Goal: Information Seeking & Learning: Understand process/instructions

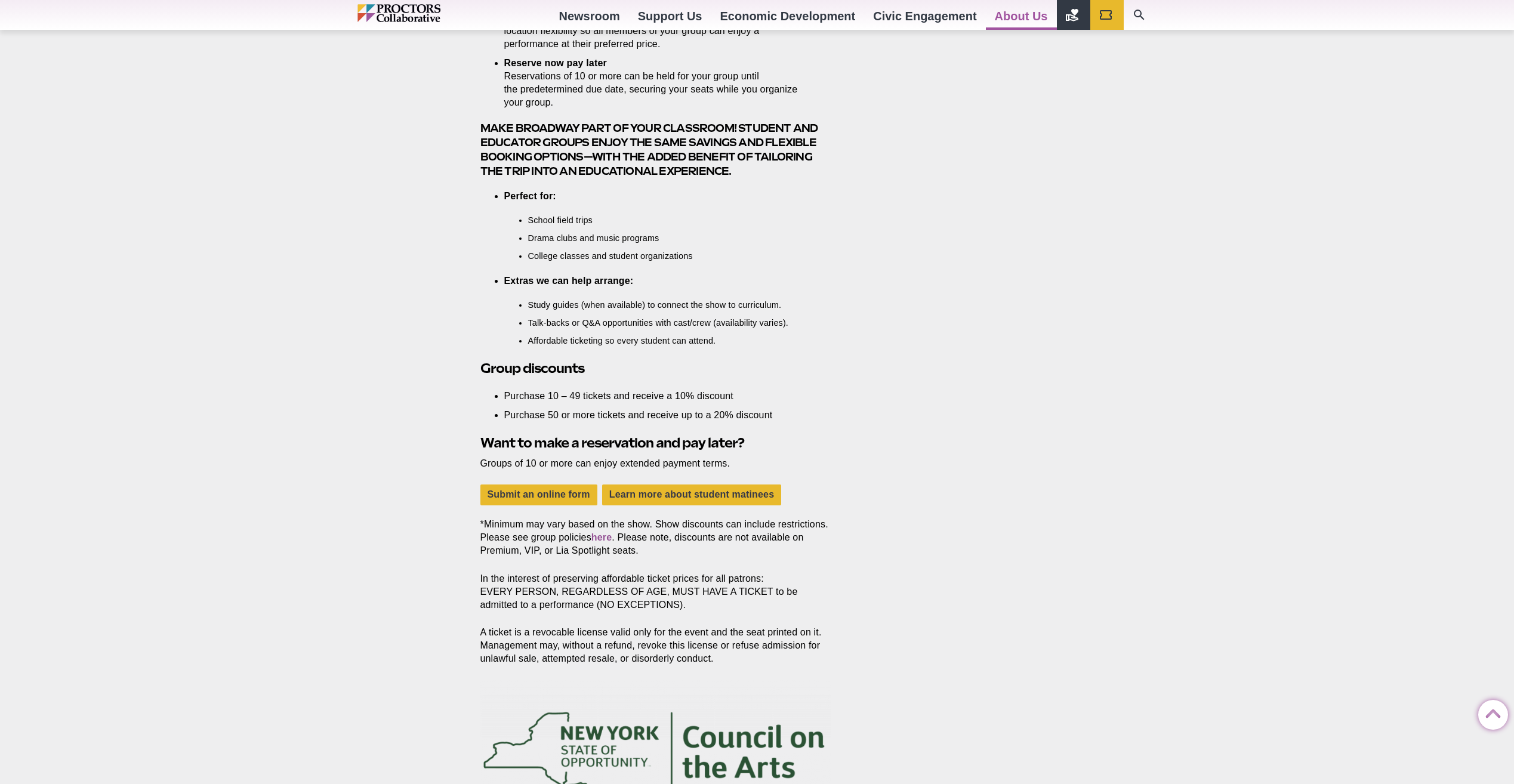
scroll to position [895, 0]
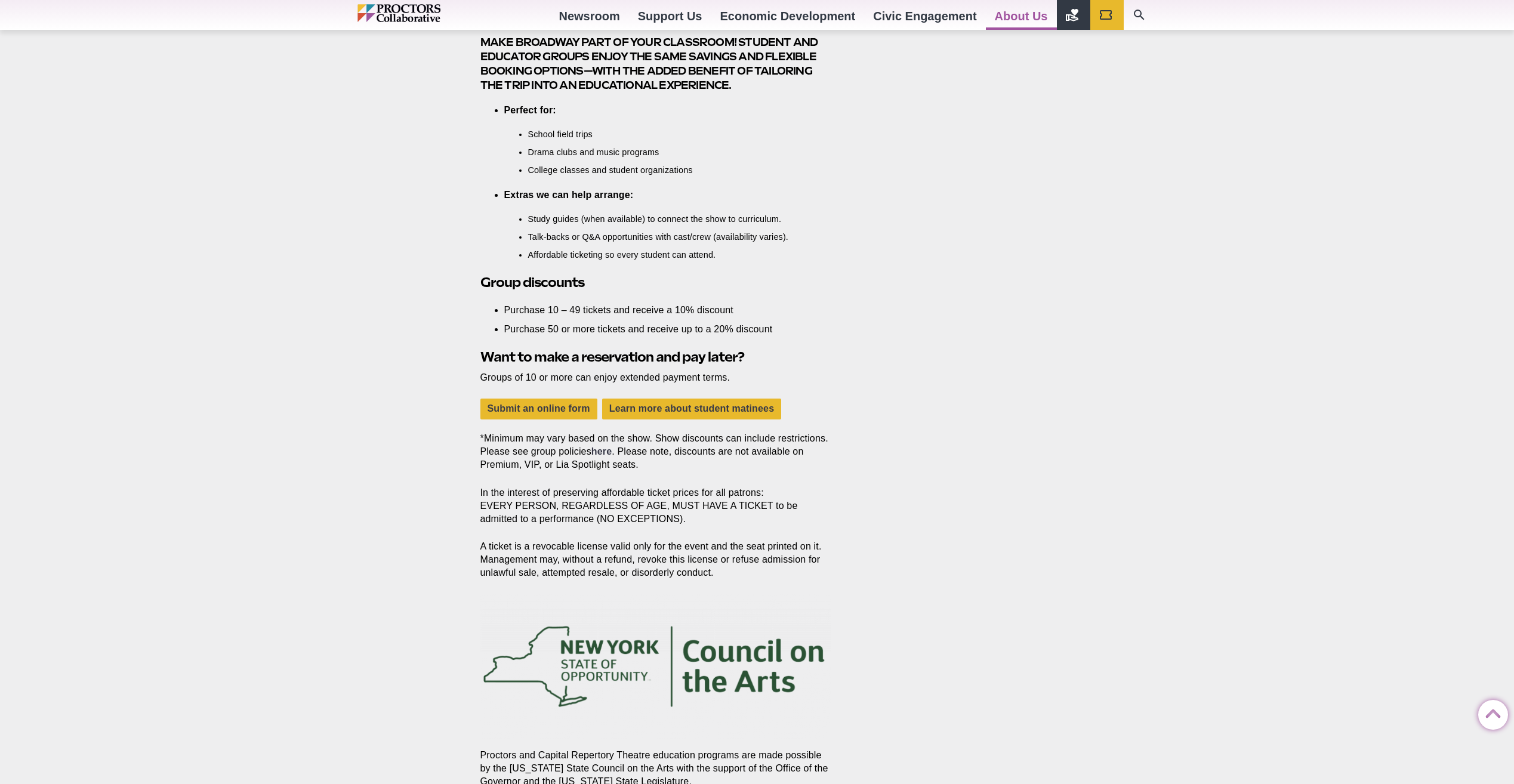
click at [600, 454] on link "here" at bounding box center [602, 451] width 20 height 10
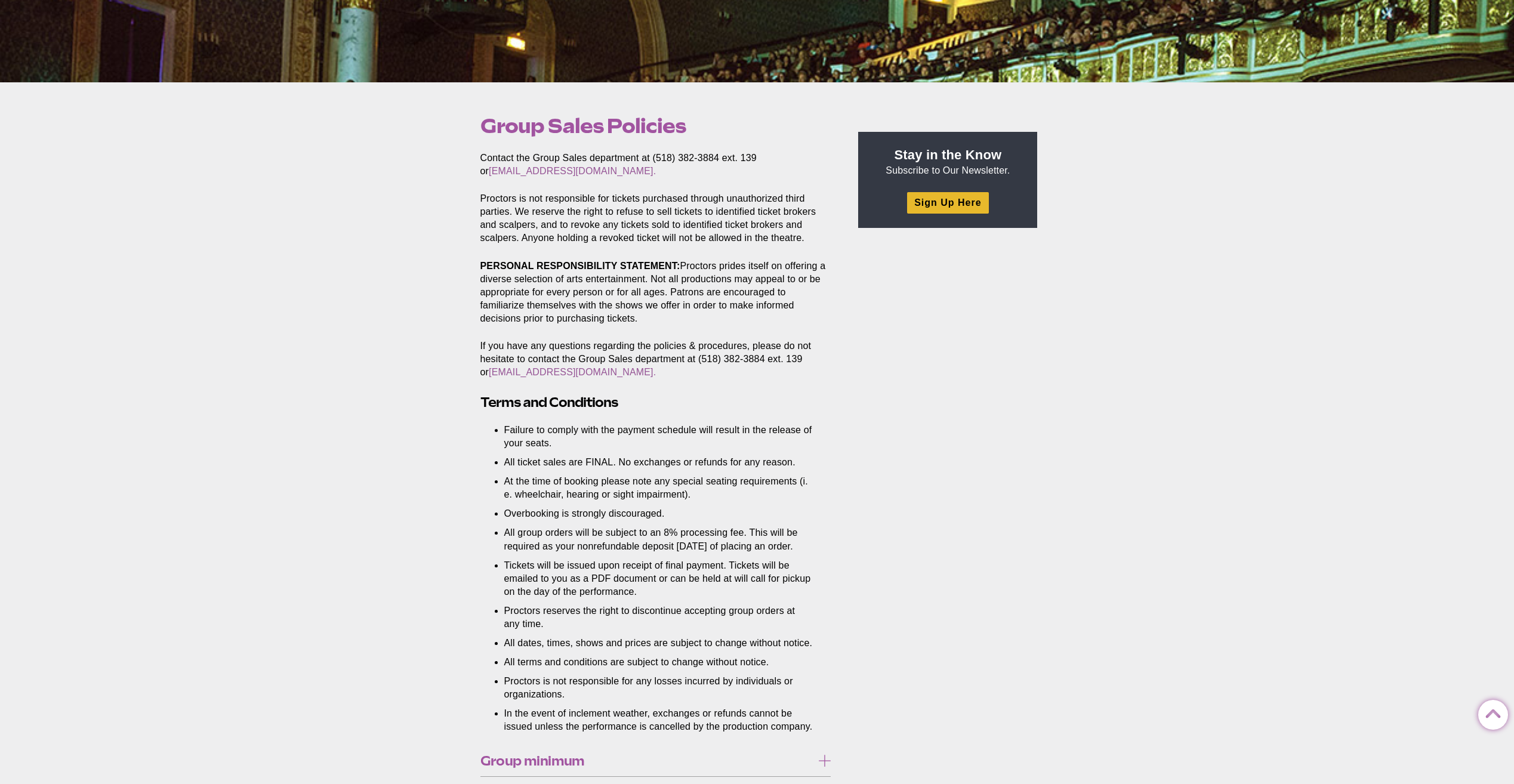
scroll to position [299, 0]
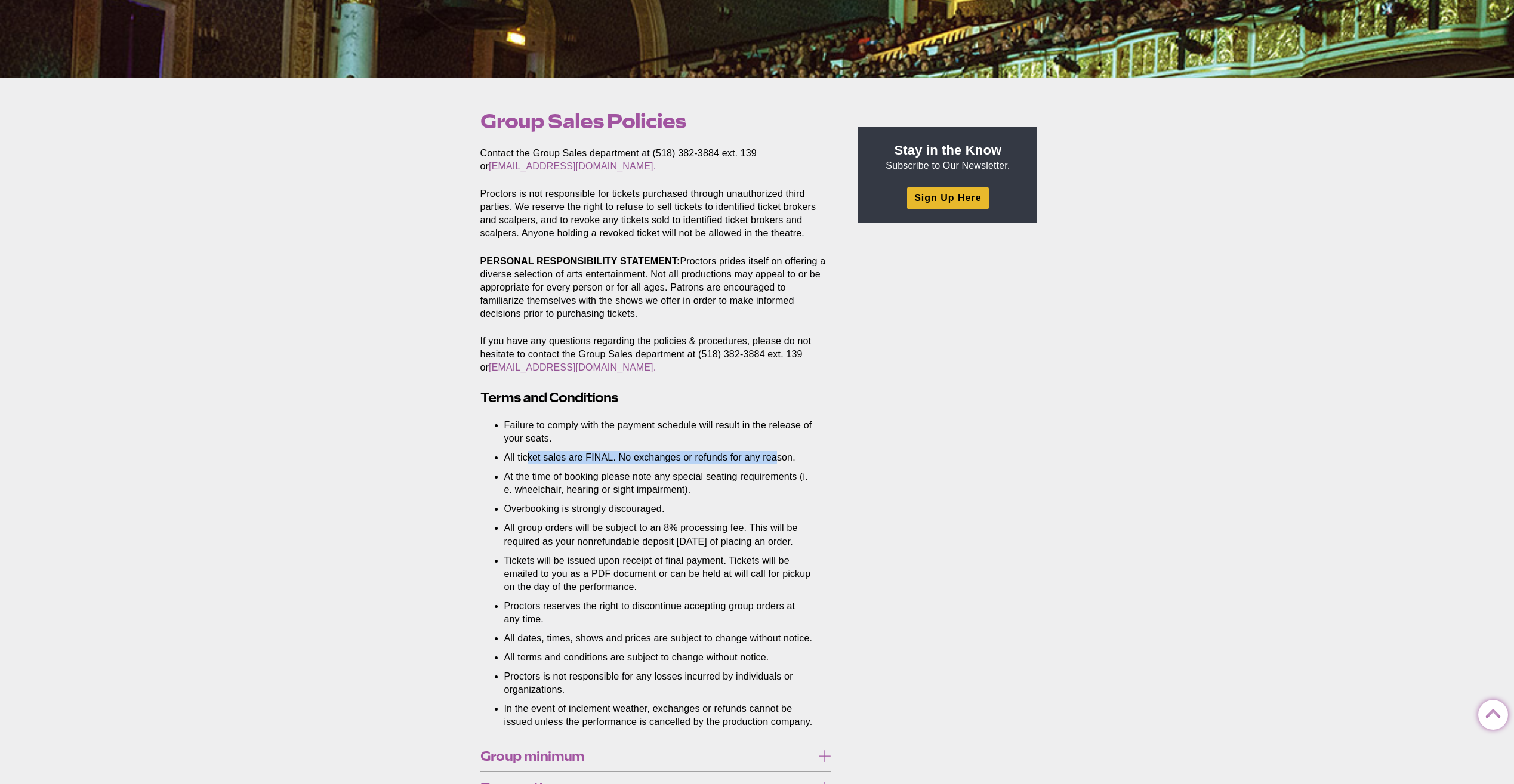
drag, startPoint x: 526, startPoint y: 453, endPoint x: 776, endPoint y: 451, distance: 250.0
click at [776, 451] on li "All ticket sales are FINAL. No exchanges or refunds for any reason." at bounding box center [659, 457] width 309 height 13
drag, startPoint x: 530, startPoint y: 475, endPoint x: 778, endPoint y: 487, distance: 248.3
click at [778, 487] on li "At the time of booking please note any special seating requirements (i. e. whee…" at bounding box center [659, 483] width 309 height 26
drag, startPoint x: 569, startPoint y: 510, endPoint x: 697, endPoint y: 508, distance: 128.0
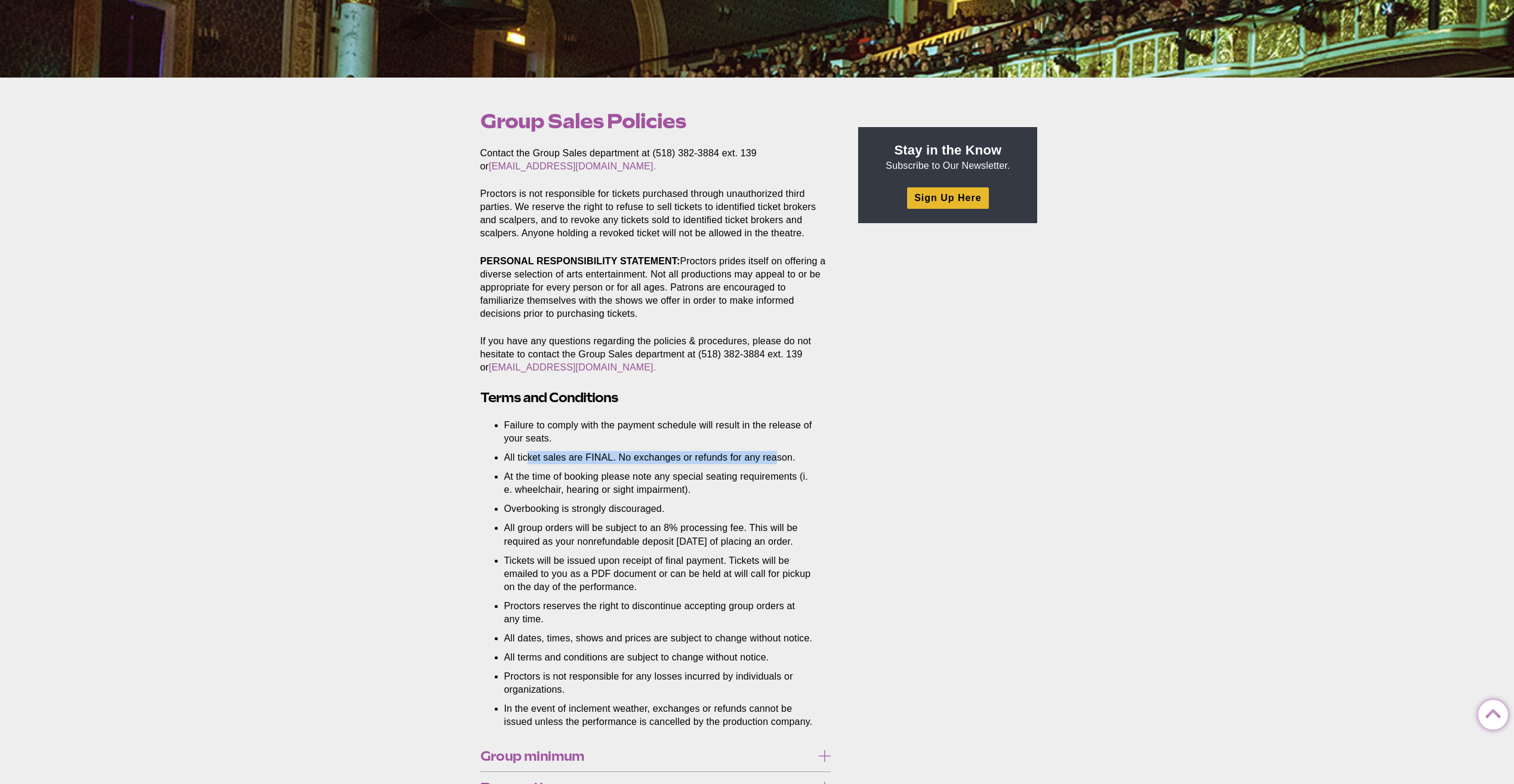
click at [697, 508] on li "Overbooking is strongly discouraged." at bounding box center [659, 508] width 309 height 13
drag, startPoint x: 575, startPoint y: 520, endPoint x: 822, endPoint y: 543, distance: 248.1
click at [822, 543] on section "Contact the Group Sales department at (518) 382-3884 ext. 139 or [EMAIL_ADDRESS…" at bounding box center [658, 559] width 375 height 824
drag, startPoint x: 556, startPoint y: 569, endPoint x: 759, endPoint y: 564, distance: 203.1
click at [759, 564] on ul "Failure to comply with the payment schedule will result in the release of your …" at bounding box center [659, 574] width 309 height 310
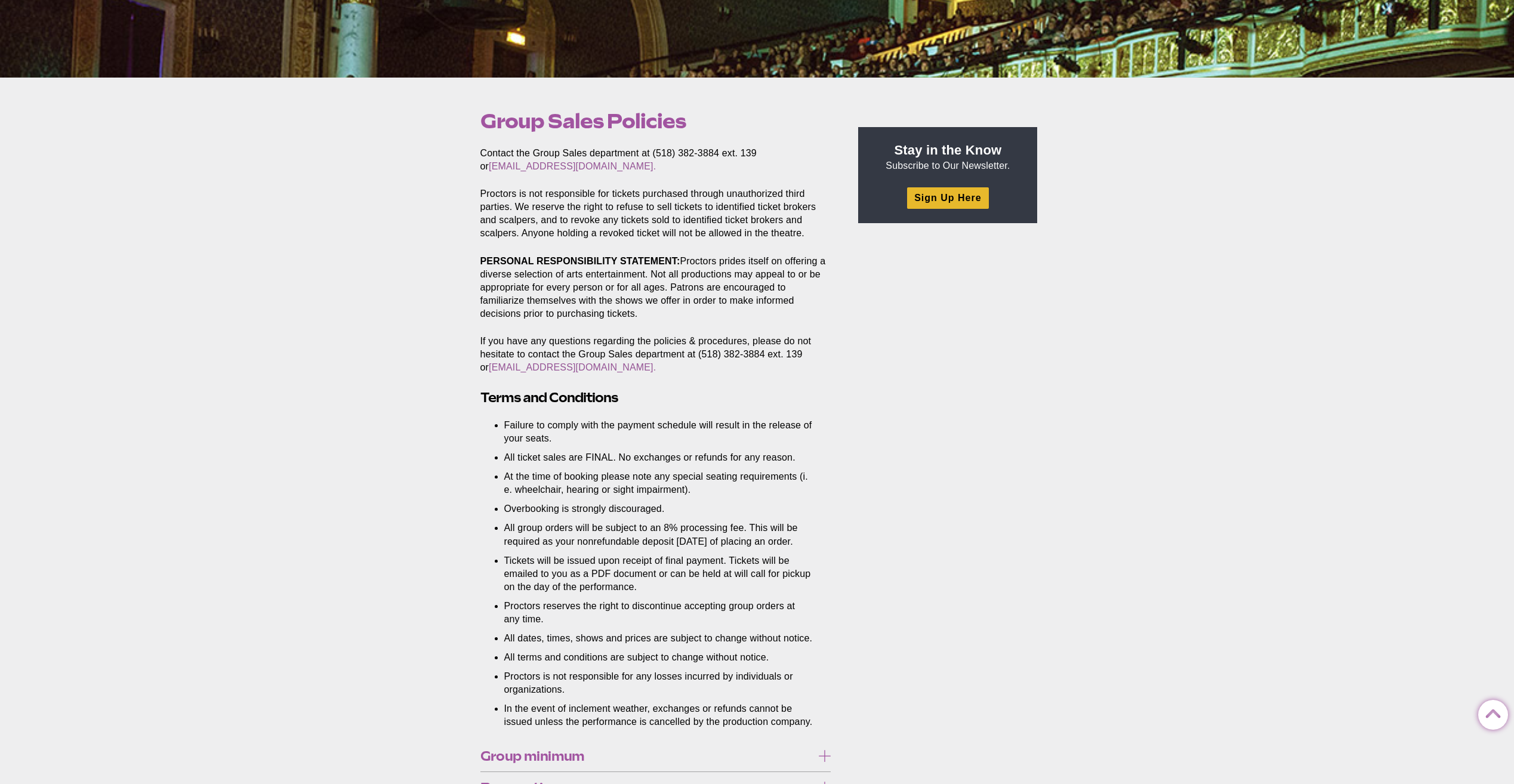
drag, startPoint x: 759, startPoint y: 564, endPoint x: 690, endPoint y: 600, distance: 77.8
click at [690, 593] on li "Tickets will be issued upon receipt of final payment. Tickets will be emailed t…" at bounding box center [659, 574] width 309 height 39
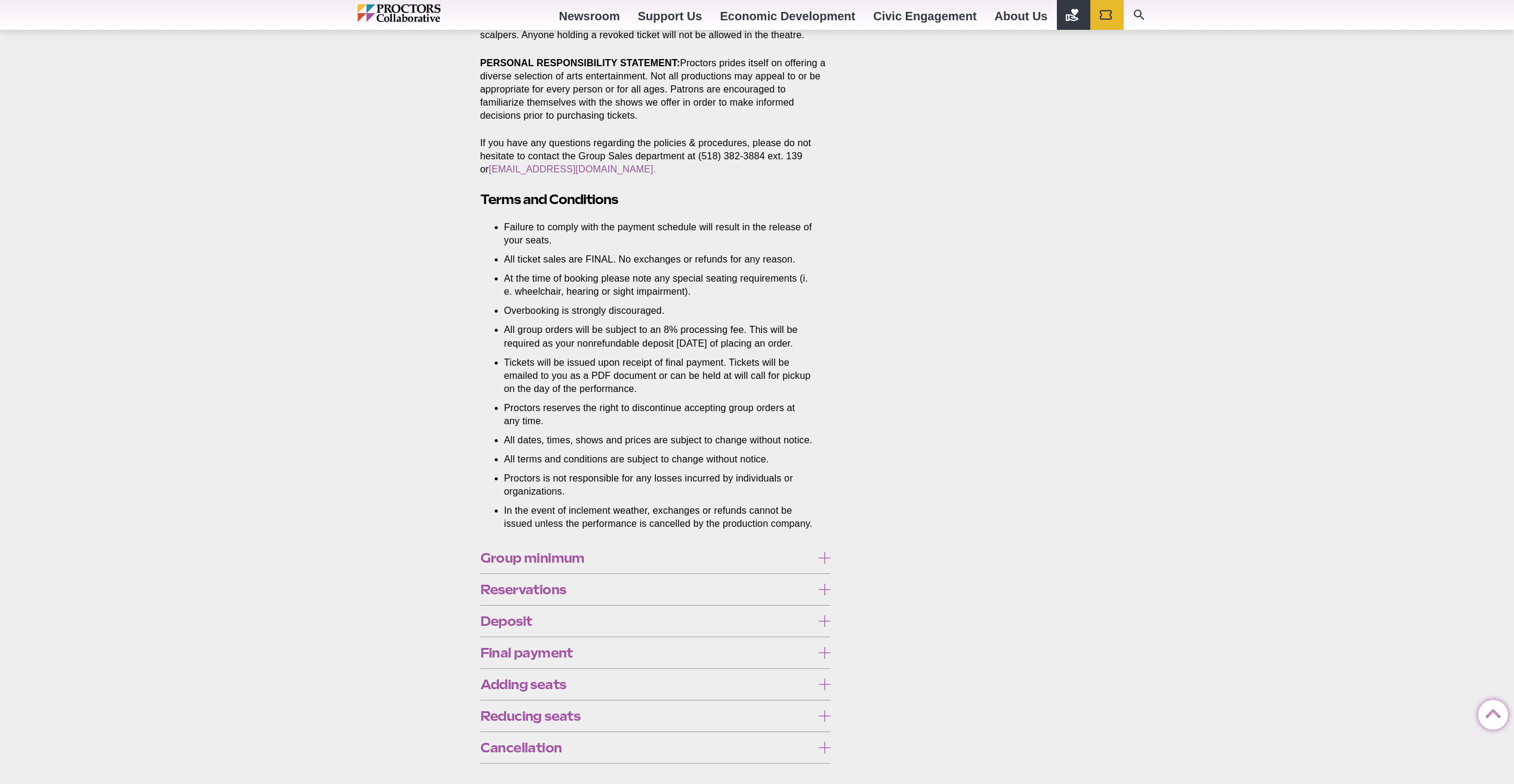
scroll to position [537, 0]
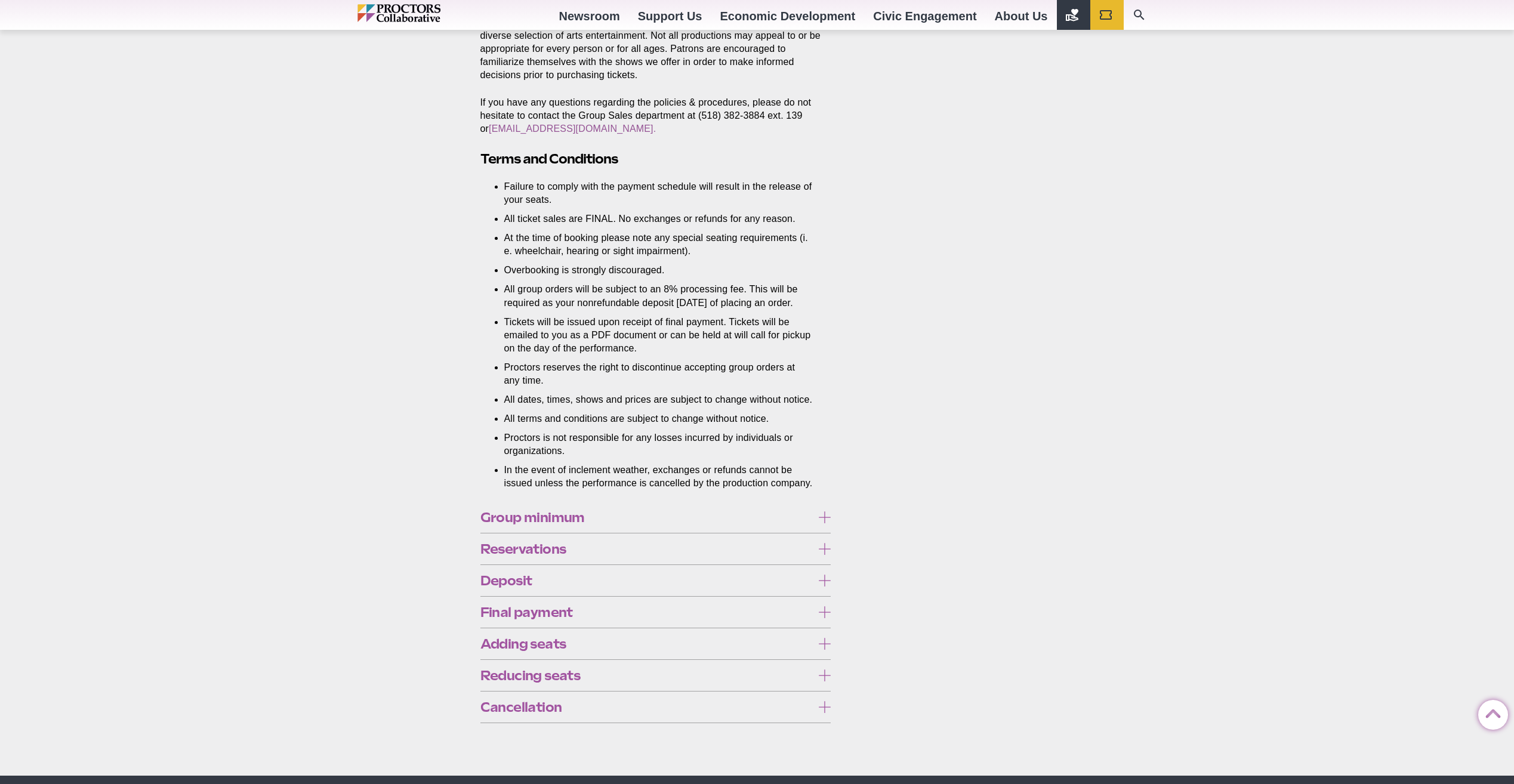
click at [729, 524] on span "Group minimum" at bounding box center [646, 517] width 332 height 13
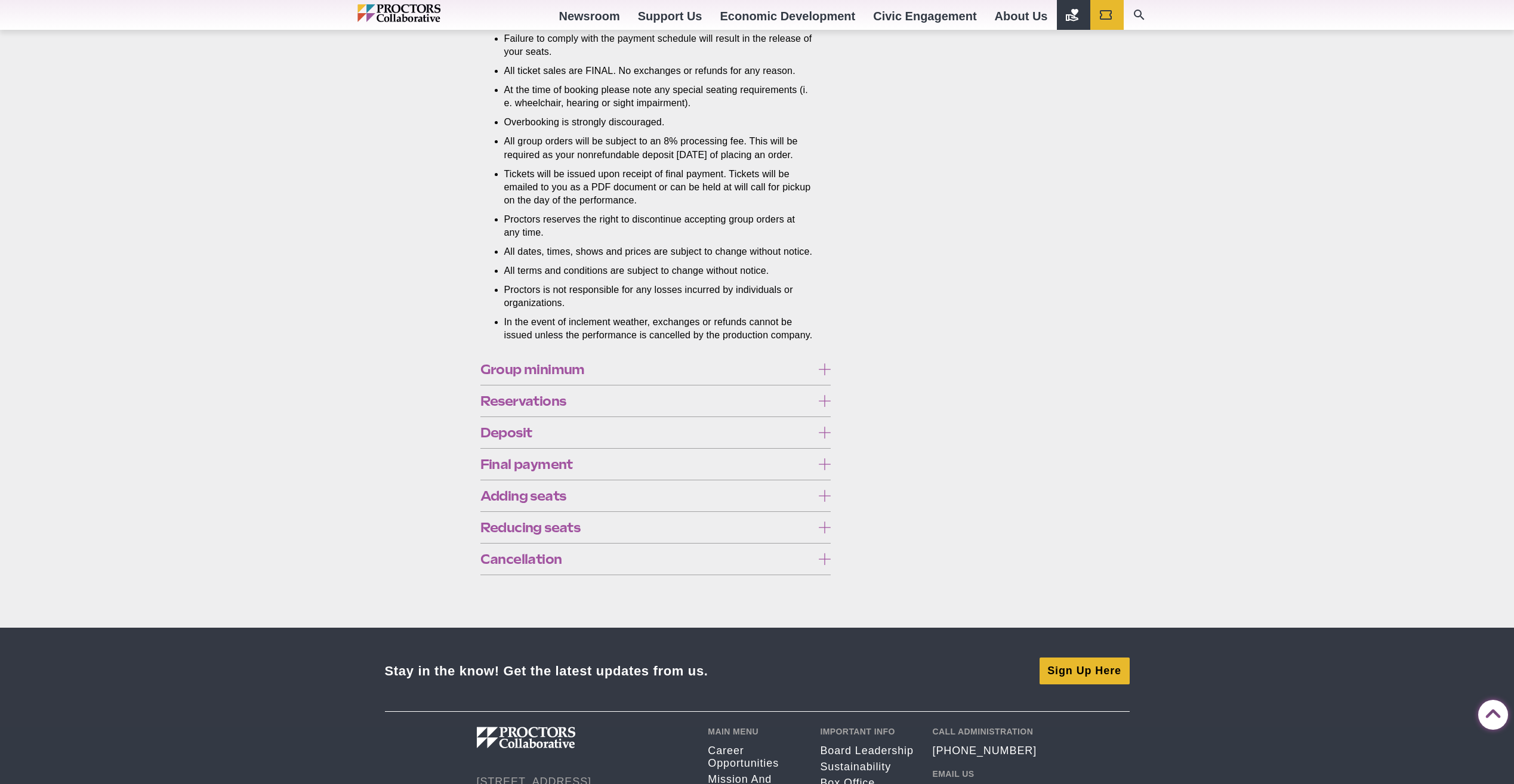
scroll to position [716, 0]
